Goal: Navigation & Orientation: Find specific page/section

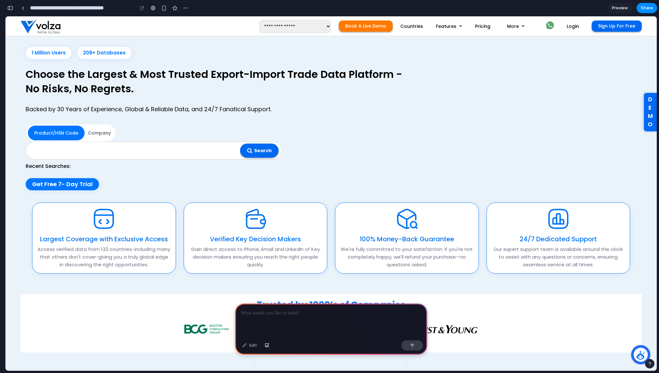
click at [571, 25] on span "Login" at bounding box center [572, 26] width 12 height 6
click at [573, 26] on span "Login" at bounding box center [572, 26] width 12 height 6
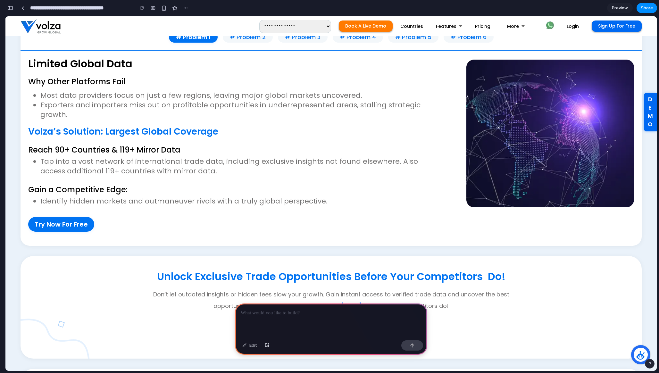
scroll to position [696, 0]
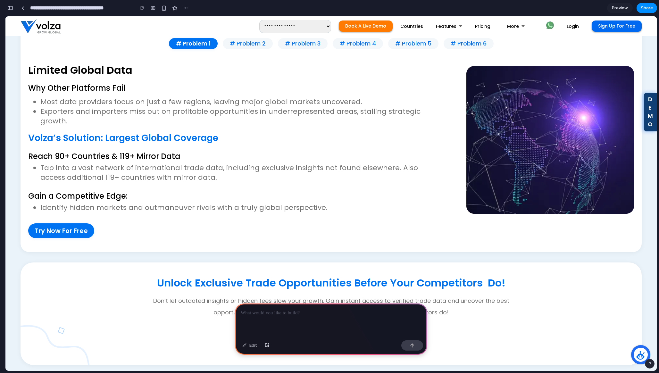
click at [650, 110] on span "DEMO" at bounding box center [650, 111] width 6 height 33
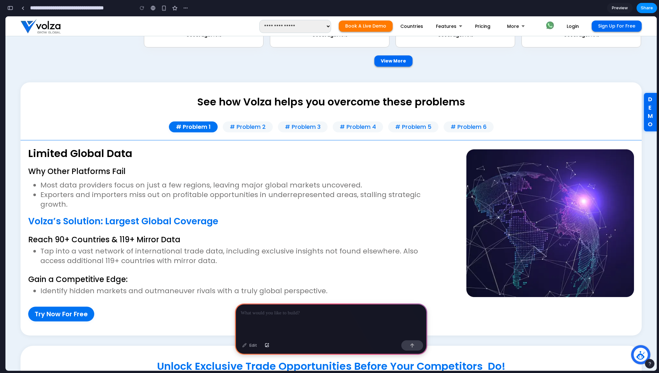
scroll to position [605, 0]
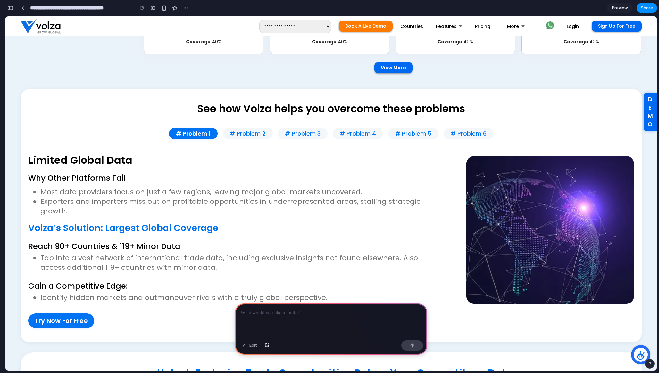
click at [247, 137] on button "# Problem 2" at bounding box center [248, 133] width 50 height 11
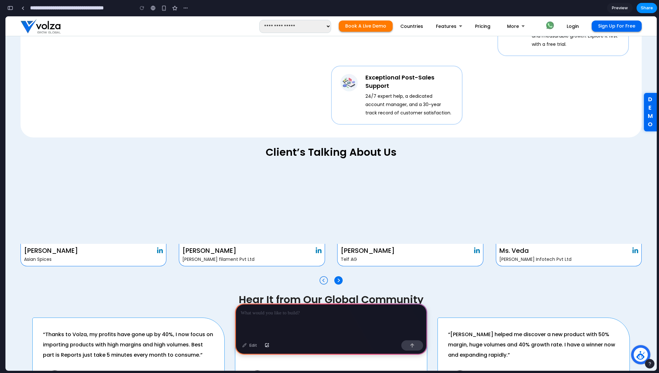
scroll to position [1855, 0]
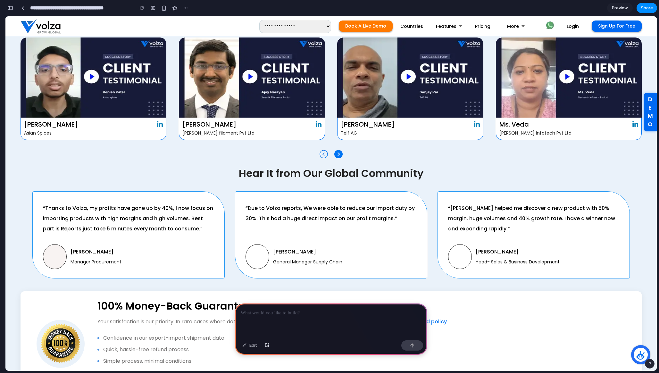
click at [290, 325] on div at bounding box center [331, 320] width 192 height 34
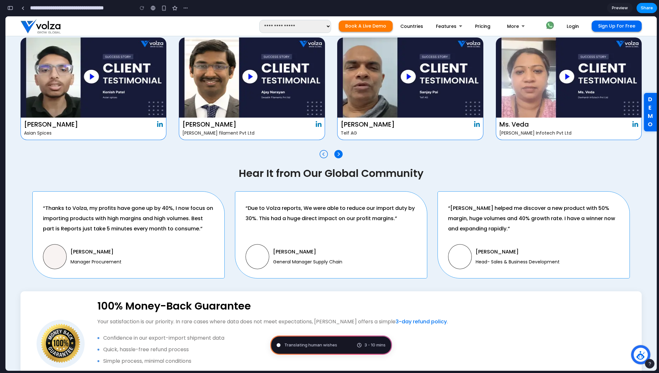
type input "**********"
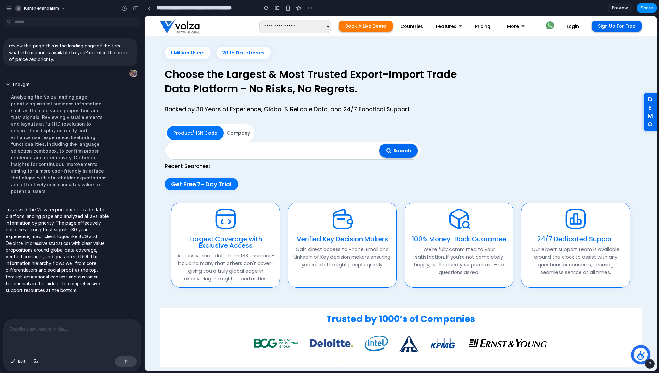
scroll to position [0, 0]
click at [76, 345] on div at bounding box center [72, 337] width 137 height 34
click at [57, 343] on div at bounding box center [72, 337] width 137 height 34
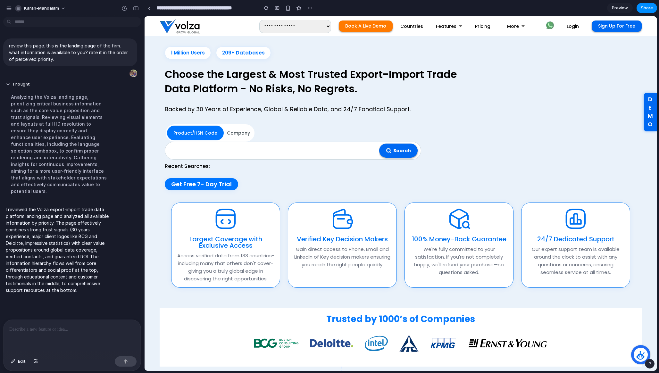
click at [37, 328] on p at bounding box center [72, 329] width 126 height 8
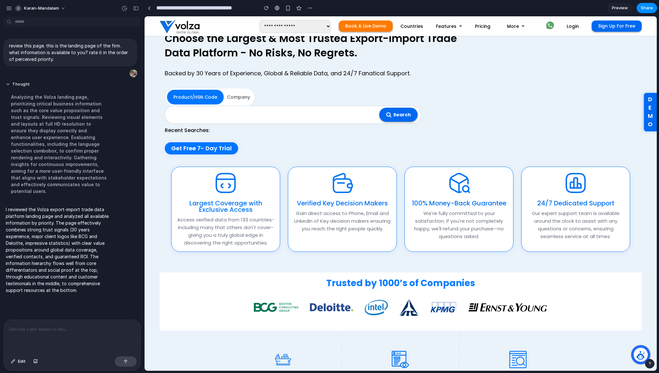
scroll to position [61, 0]
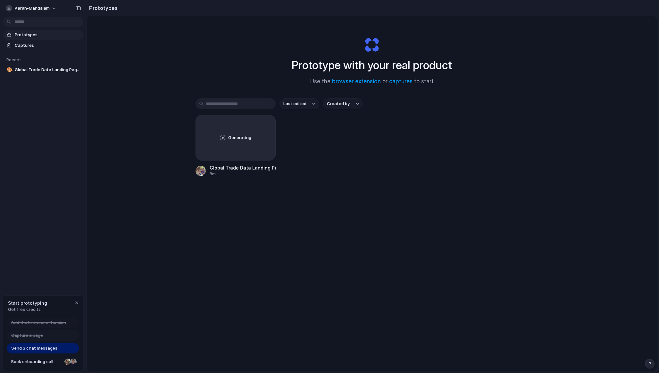
click at [41, 37] on span "Prototypes" at bounding box center [48, 35] width 66 height 6
click at [33, 44] on span "Captures" at bounding box center [48, 45] width 66 height 6
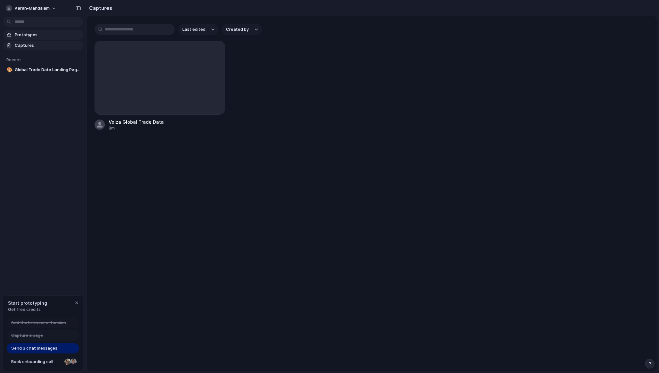
click at [39, 34] on span "Prototypes" at bounding box center [48, 35] width 66 height 6
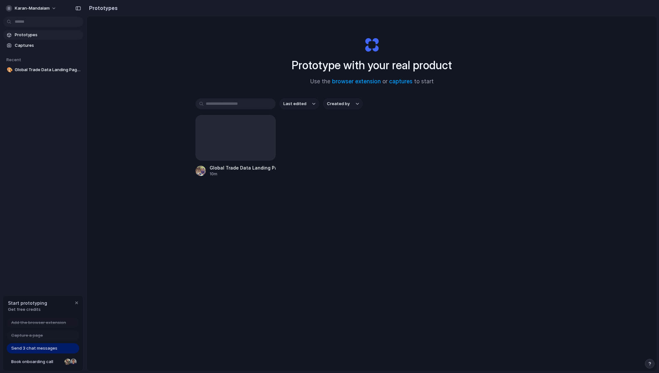
click at [165, 164] on div "Prototype with your real product Use the browser extension or captures to start…" at bounding box center [372, 210] width 570 height 388
click at [45, 47] on span "Captures" at bounding box center [48, 45] width 66 height 6
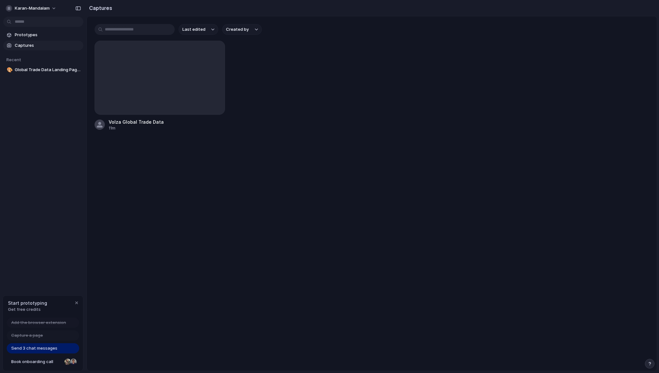
click at [155, 196] on main "Last edited Created by Volza Global Trade Data 11m" at bounding box center [371, 193] width 570 height 355
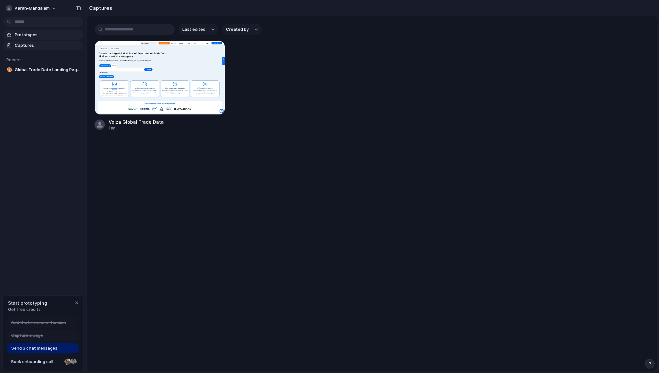
click at [36, 32] on span "Prototypes" at bounding box center [48, 35] width 66 height 6
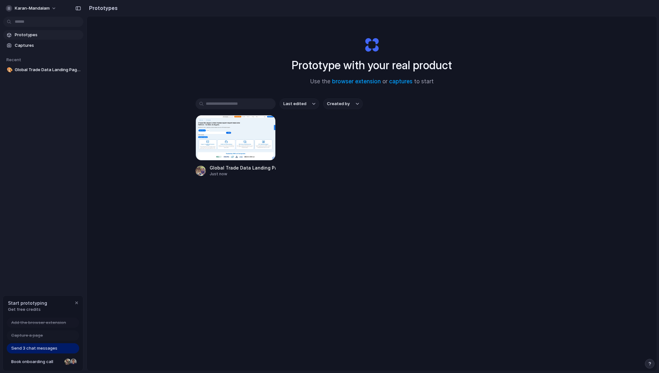
click at [144, 142] on div "Prototype with your real product Use the browser extension or captures to start…" at bounding box center [372, 210] width 570 height 388
click at [34, 48] on span "Captures" at bounding box center [48, 45] width 66 height 6
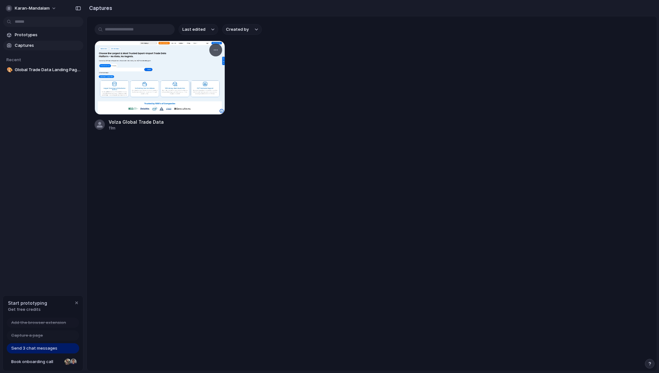
click at [158, 69] on div at bounding box center [160, 78] width 130 height 74
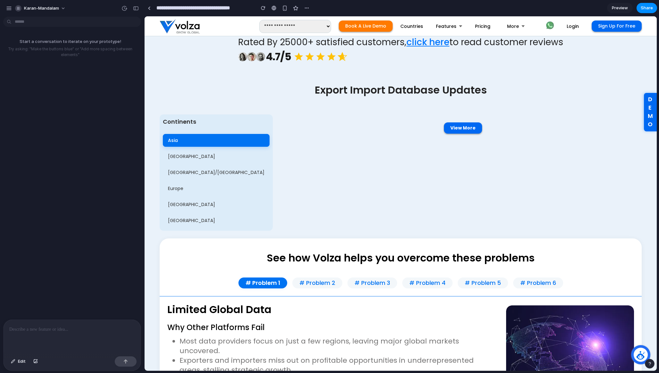
scroll to position [422, 0]
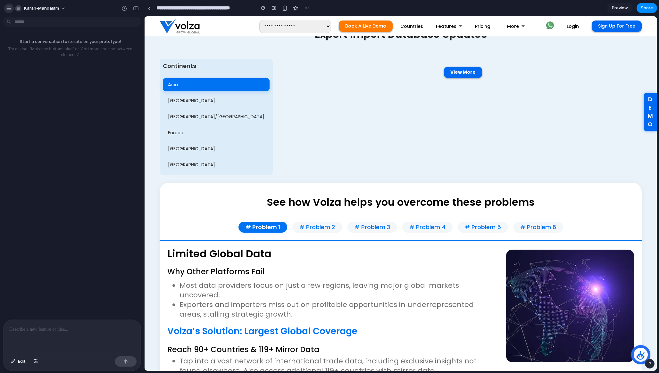
click at [10, 7] on div "button" at bounding box center [9, 8] width 6 height 6
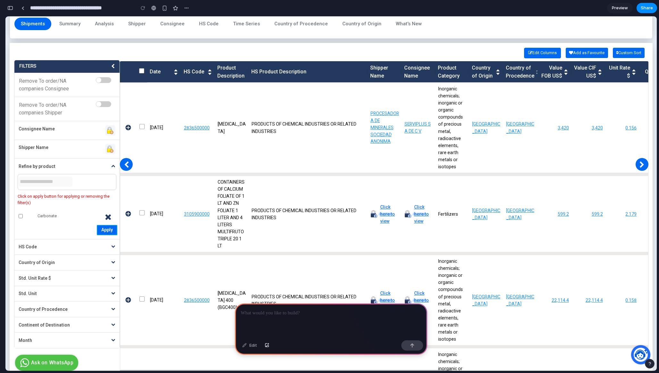
scroll to position [242, 0]
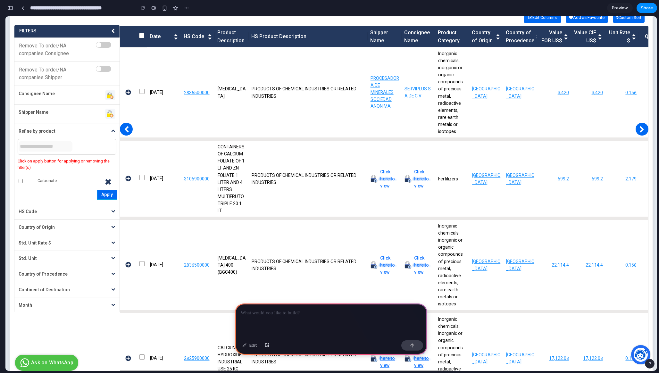
click at [277, 324] on div at bounding box center [331, 320] width 192 height 34
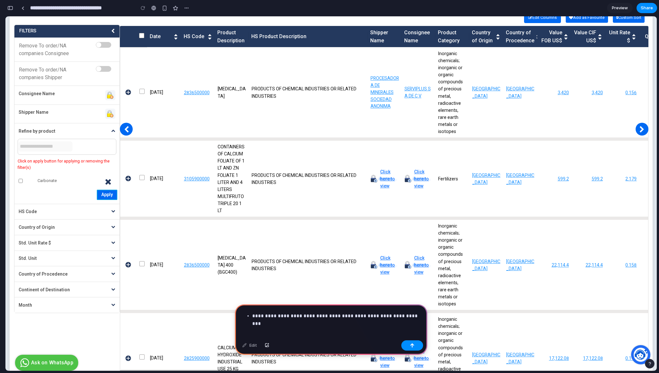
click at [253, 317] on p "**********" at bounding box center [336, 316] width 169 height 8
click at [283, 321] on div "**********" at bounding box center [331, 320] width 192 height 34
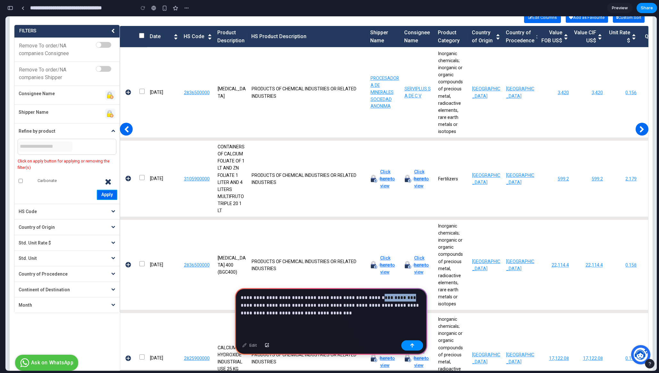
drag, startPoint x: 408, startPoint y: 297, endPoint x: 373, endPoint y: 297, distance: 34.9
click at [373, 297] on p "**********" at bounding box center [331, 305] width 181 height 23
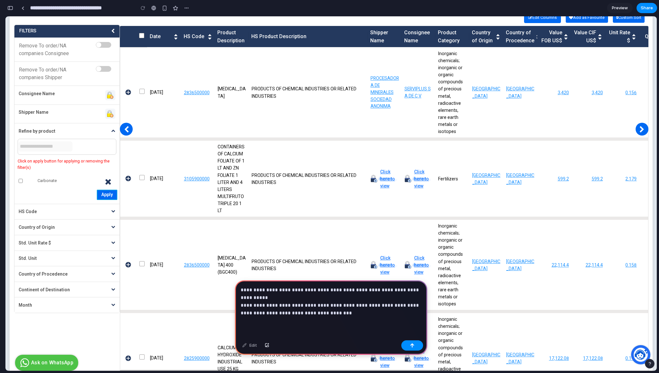
click at [356, 311] on p "**********" at bounding box center [331, 301] width 181 height 31
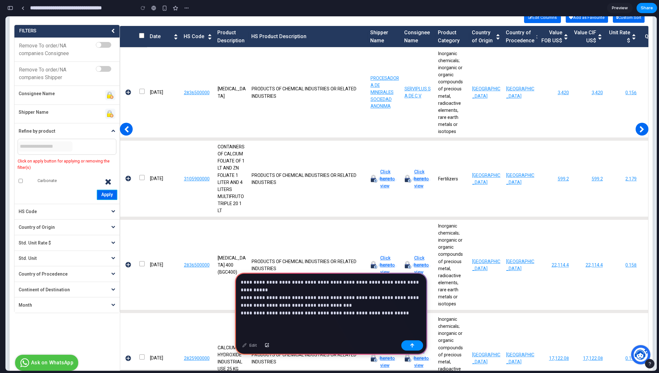
click at [335, 312] on p "**********" at bounding box center [331, 297] width 181 height 38
click at [409, 312] on p "**********" at bounding box center [331, 297] width 181 height 38
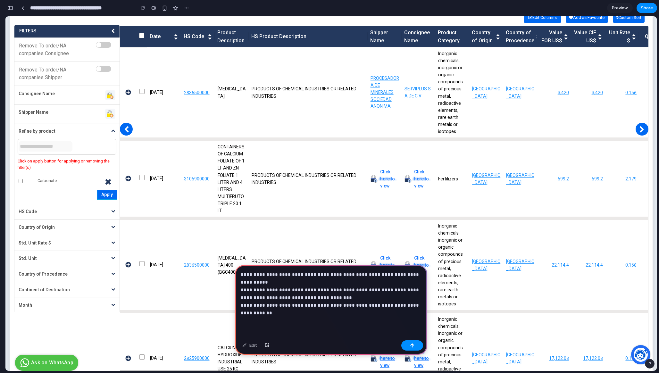
click at [397, 303] on p "**********" at bounding box center [331, 294] width 181 height 46
click at [308, 315] on p "**********" at bounding box center [331, 294] width 181 height 46
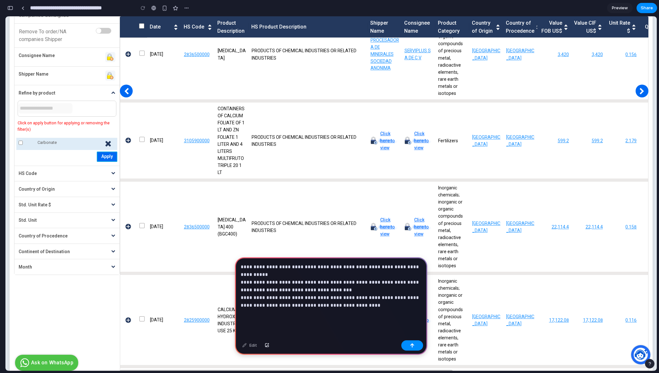
scroll to position [288, 0]
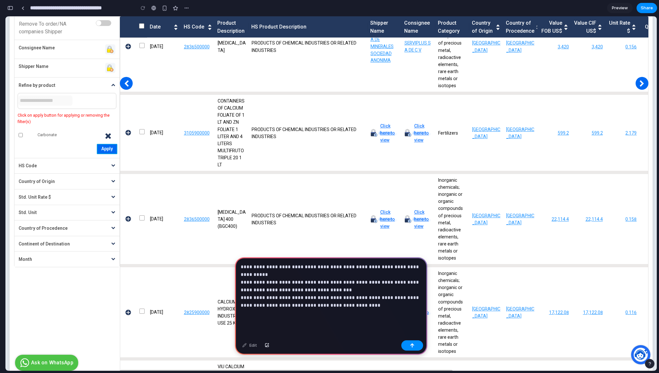
click at [38, 196] on div "Std. Unit Rate $" at bounding box center [65, 197] width 93 height 7
click at [111, 195] on icon at bounding box center [113, 197] width 4 height 4
click at [114, 195] on icon at bounding box center [113, 197] width 4 height 4
click at [348, 316] on p "**********" at bounding box center [331, 290] width 181 height 54
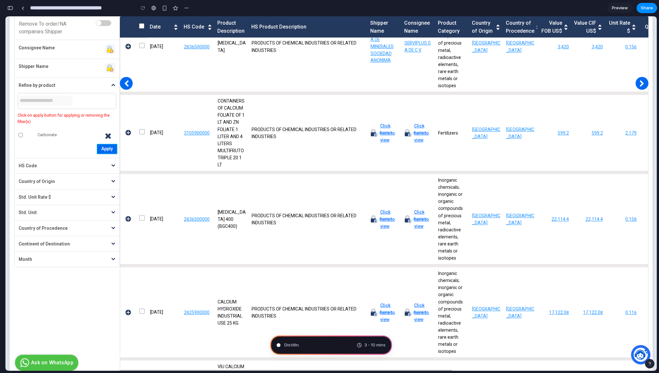
type input "**********"
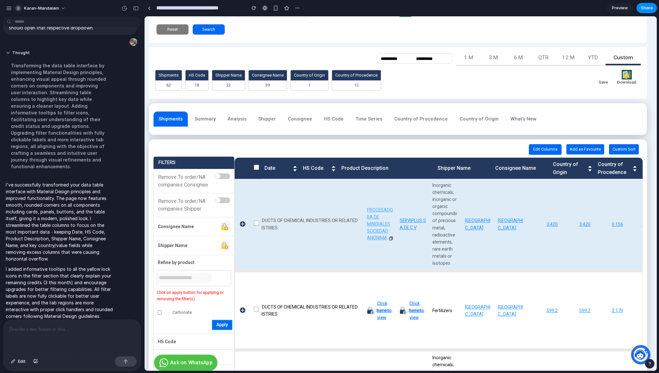
scroll to position [0, 0]
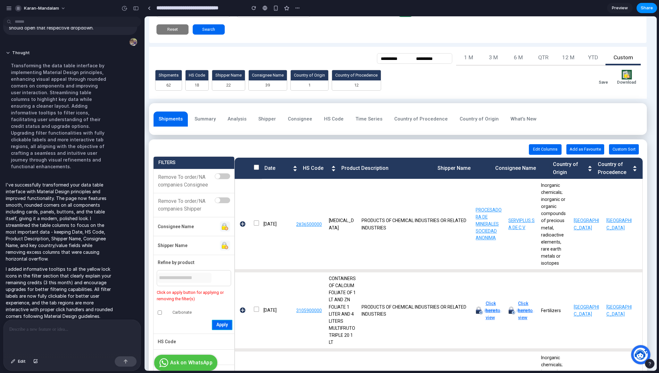
click at [625, 76] on img at bounding box center [626, 75] width 11 height 10
click at [585, 61] on p "YTD" at bounding box center [593, 59] width 25 height 12
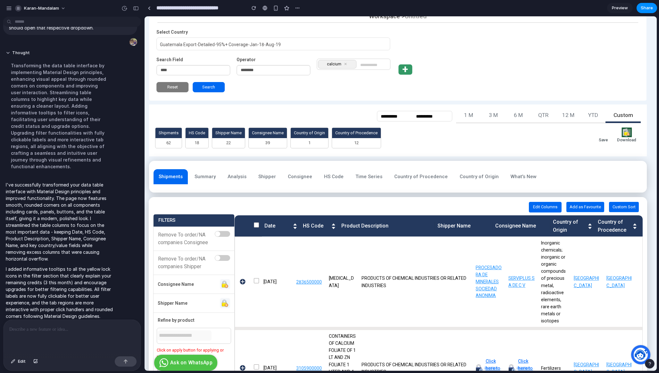
scroll to position [110, 0]
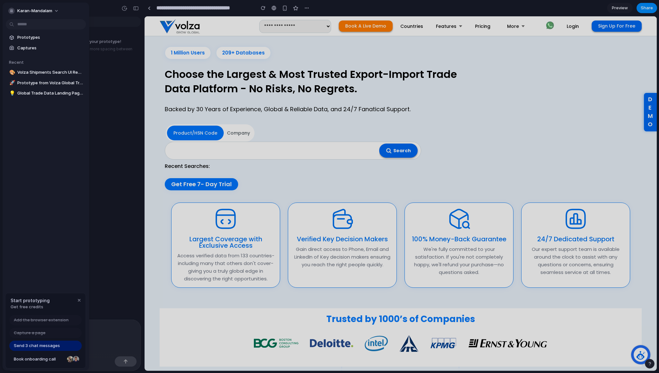
scroll to position [422, 0]
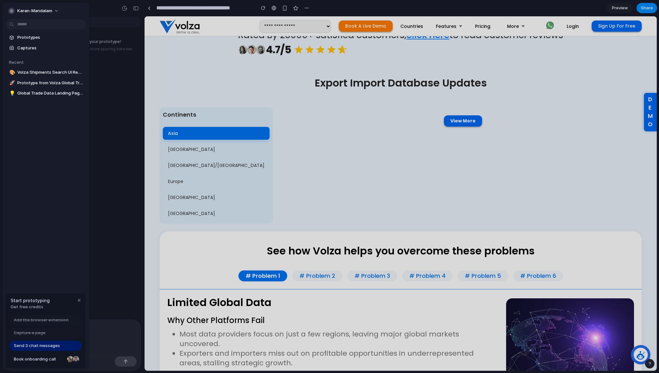
click at [128, 152] on div at bounding box center [329, 186] width 659 height 373
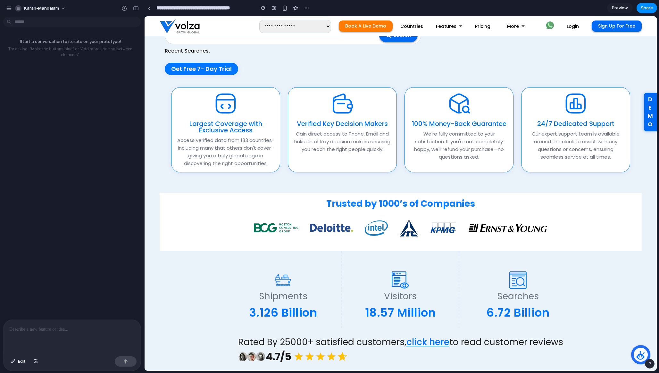
scroll to position [63, 0]
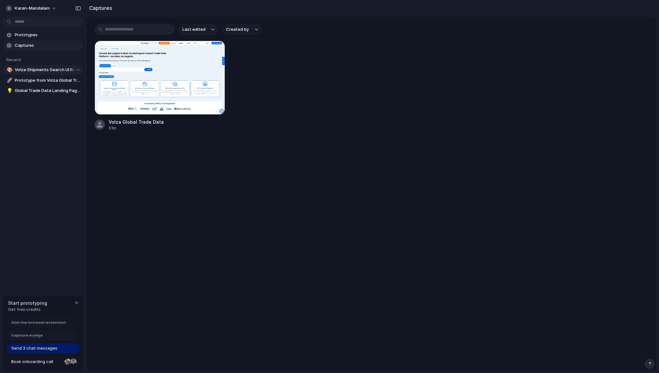
click at [49, 69] on span "Volza Shipments Search UI Revamp" at bounding box center [48, 70] width 66 height 6
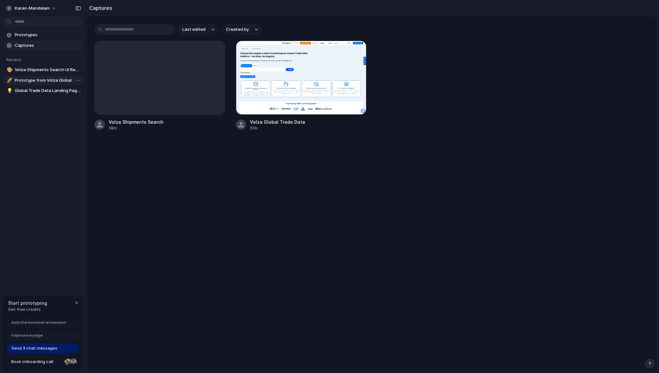
click at [52, 80] on span "Prototype from Volza Global Trade Data" at bounding box center [48, 80] width 66 height 6
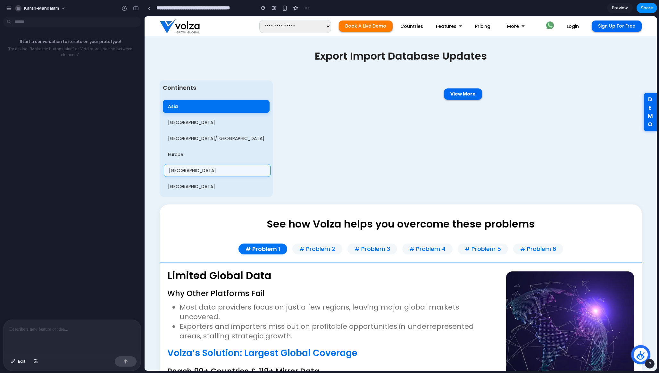
scroll to position [477, 0]
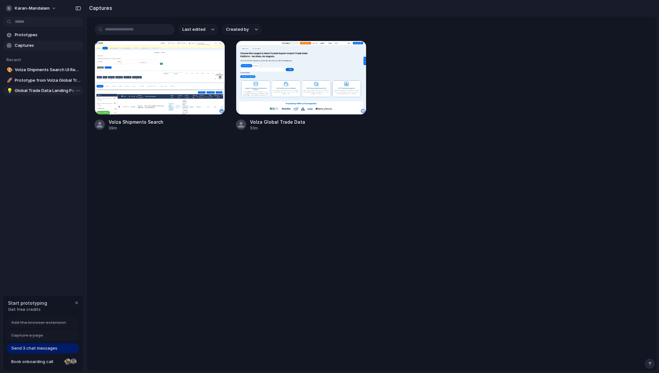
click at [32, 93] on span "Global Trade Data Landing Page Analysis" at bounding box center [48, 90] width 66 height 6
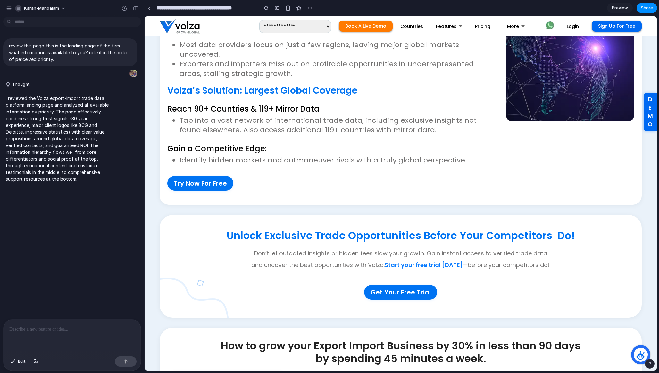
scroll to position [854, 0]
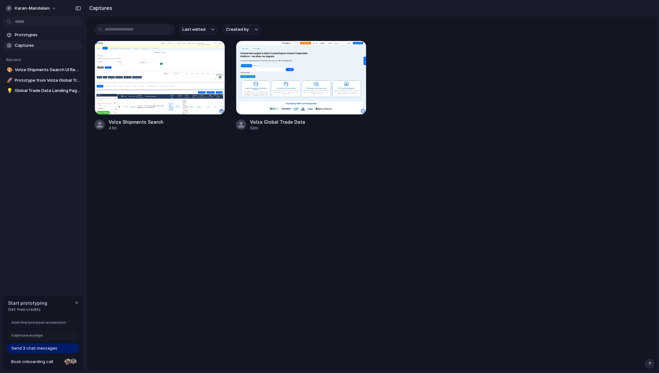
click at [231, 179] on main "Last edited Created by Volza Shipments Search 41m Volza Global Trade Data 53m" at bounding box center [371, 193] width 570 height 355
